Goal: Task Accomplishment & Management: Use online tool/utility

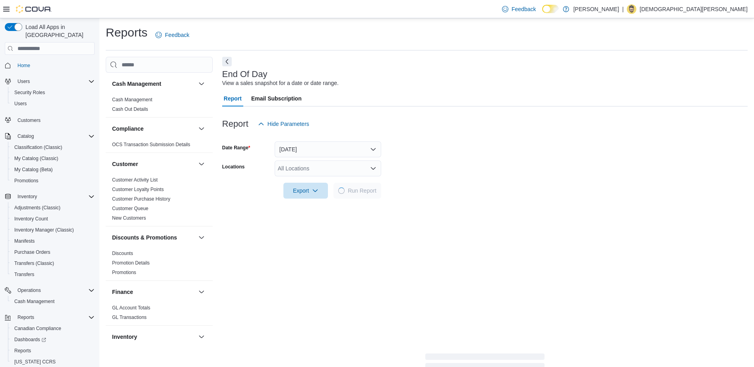
scroll to position [491, 0]
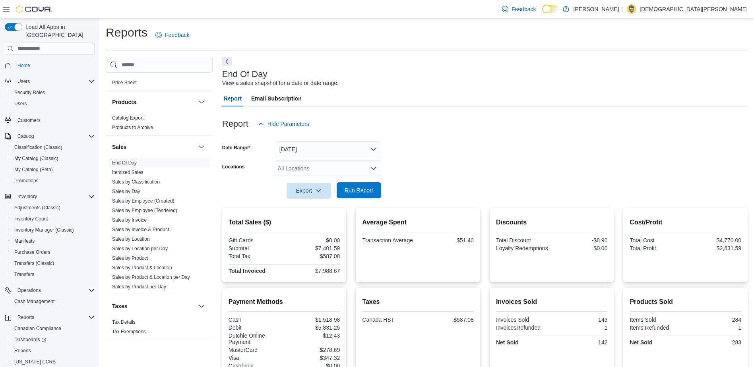
click at [356, 185] on span "Run Report" at bounding box center [358, 190] width 35 height 16
click at [314, 194] on span "Export" at bounding box center [308, 190] width 35 height 16
click at [315, 221] on span "Export to Pdf" at bounding box center [310, 222] width 36 height 6
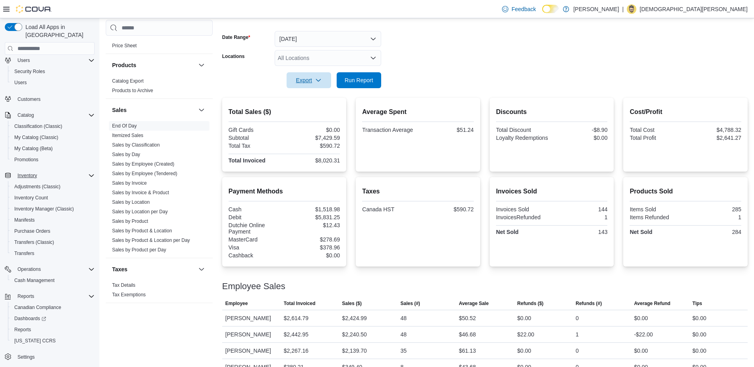
scroll to position [119, 0]
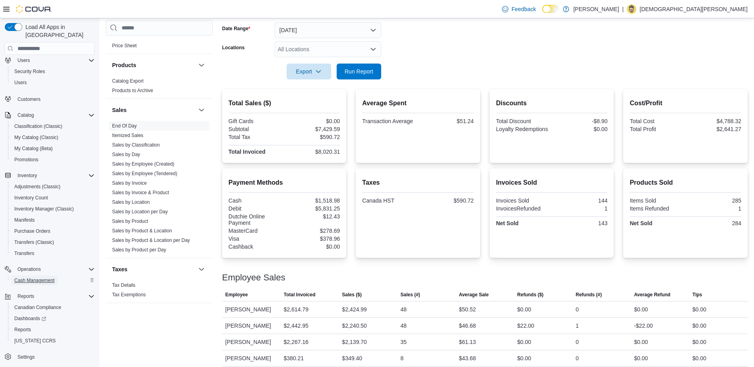
click at [47, 277] on span "Cash Management" at bounding box center [34, 280] width 40 height 6
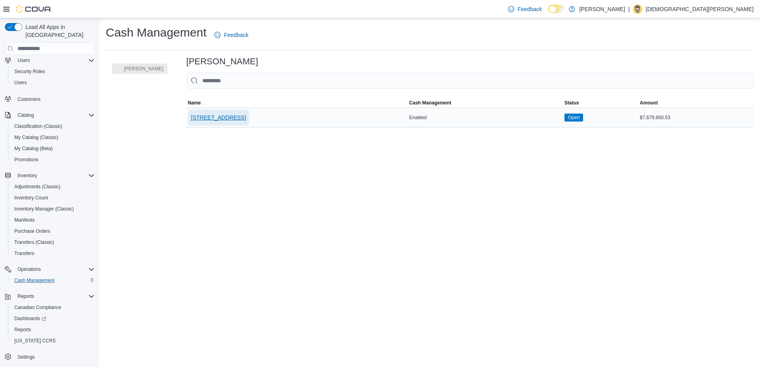
click at [225, 118] on span "[STREET_ADDRESS]" at bounding box center [218, 118] width 55 height 8
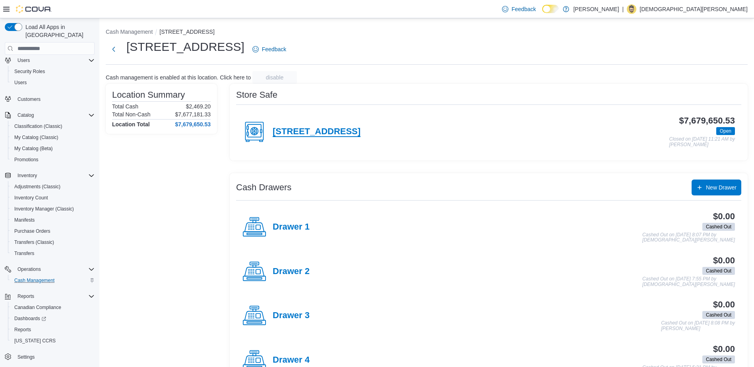
click at [305, 130] on h4 "[STREET_ADDRESS]" at bounding box center [317, 132] width 88 height 10
